Goal: Check status: Check status

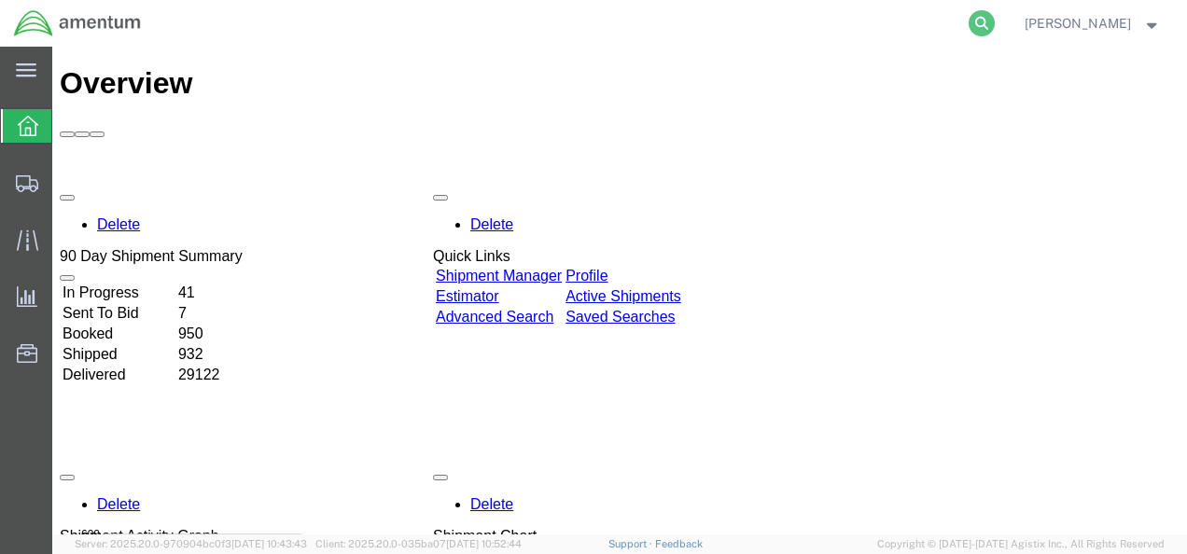
click at [995, 24] on icon at bounding box center [982, 23] width 26 height 26
click at [728, 24] on input "search" at bounding box center [684, 23] width 567 height 45
paste input "93072618908"
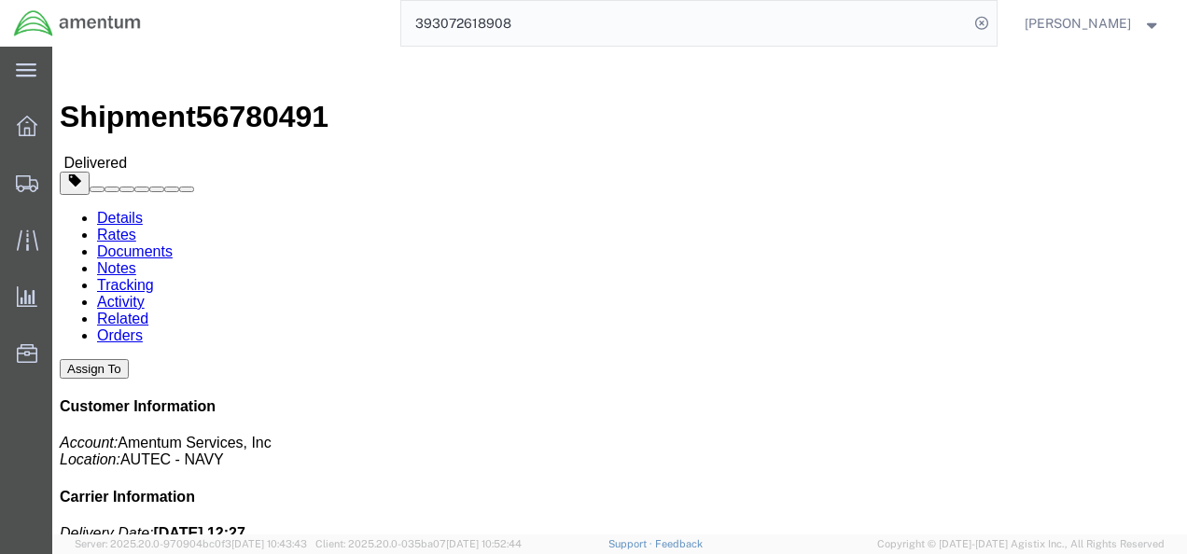
drag, startPoint x: 679, startPoint y: 262, endPoint x: 855, endPoint y: 265, distance: 175.5
click b "4732.C0.03RJ.14090400.835E018"
copy b "4732.C0.03RJ.14090400.835"
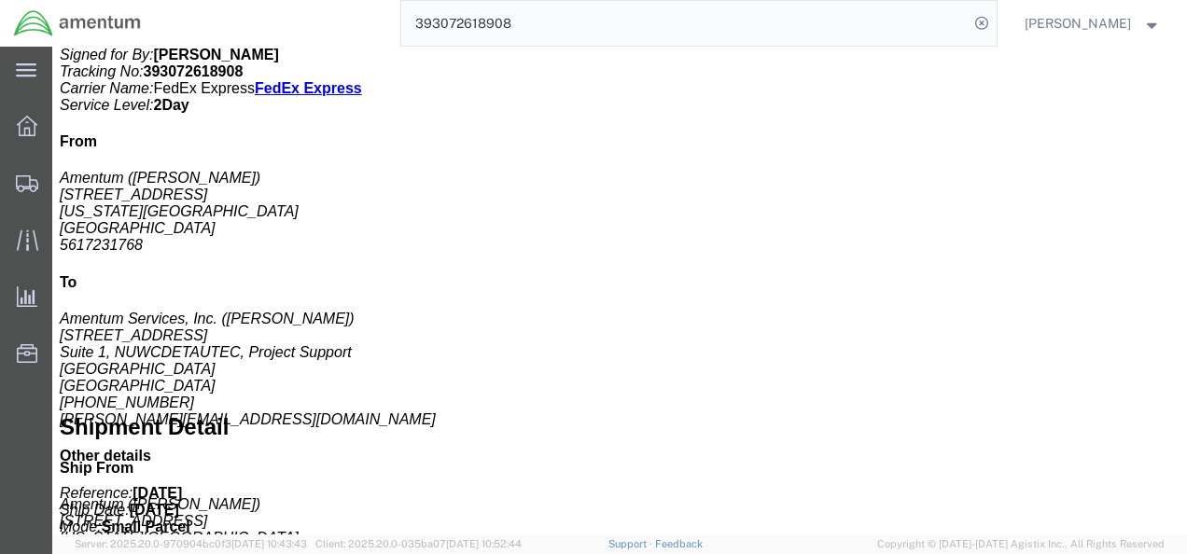
scroll to position [467, 0]
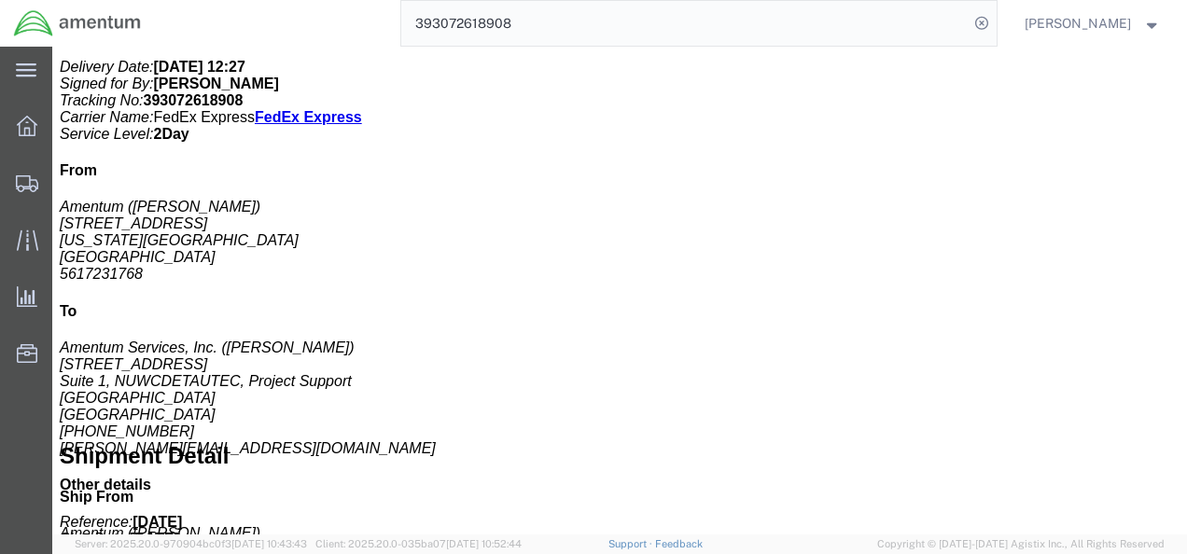
click h2 "Special services"
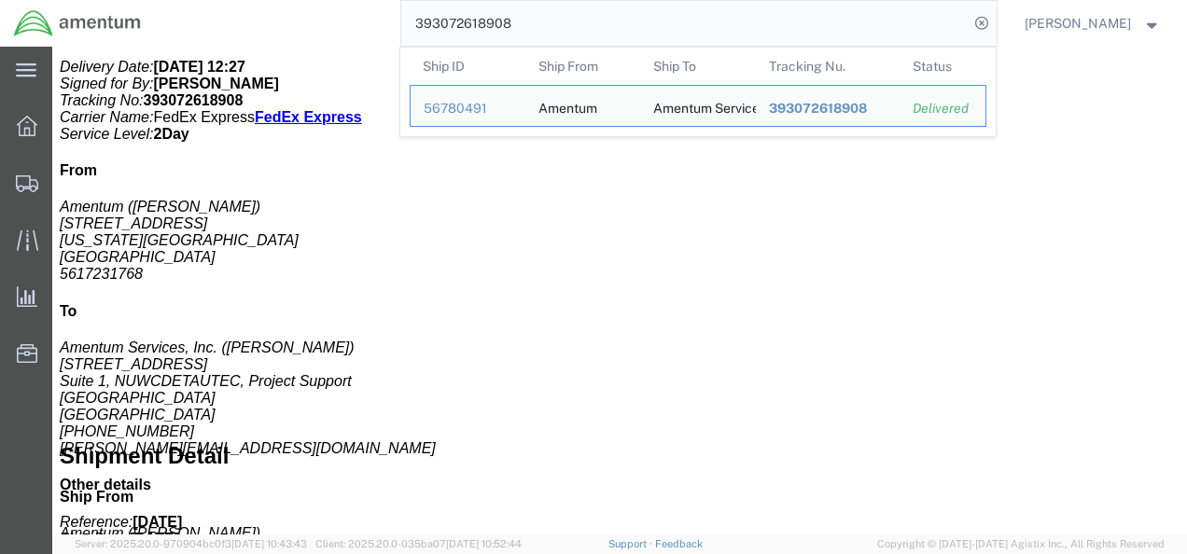
drag, startPoint x: 579, startPoint y: 22, endPoint x: 452, endPoint y: 23, distance: 126.9
click at [450, 24] on input "393072618908" at bounding box center [684, 23] width 567 height 45
paste input "94040275"
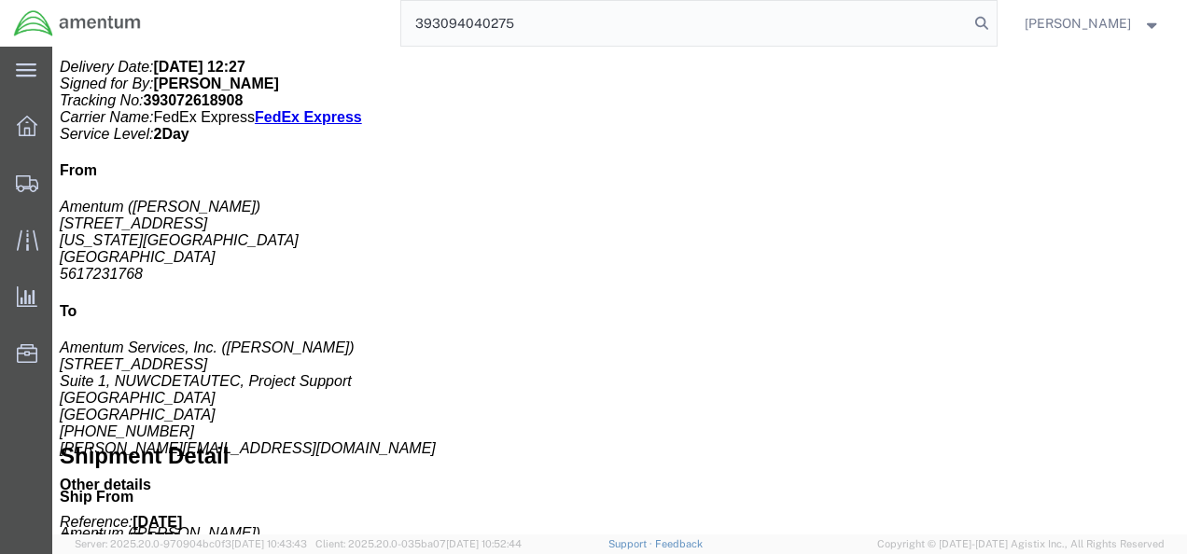
type input "393094040275"
